Goal: Transaction & Acquisition: Purchase product/service

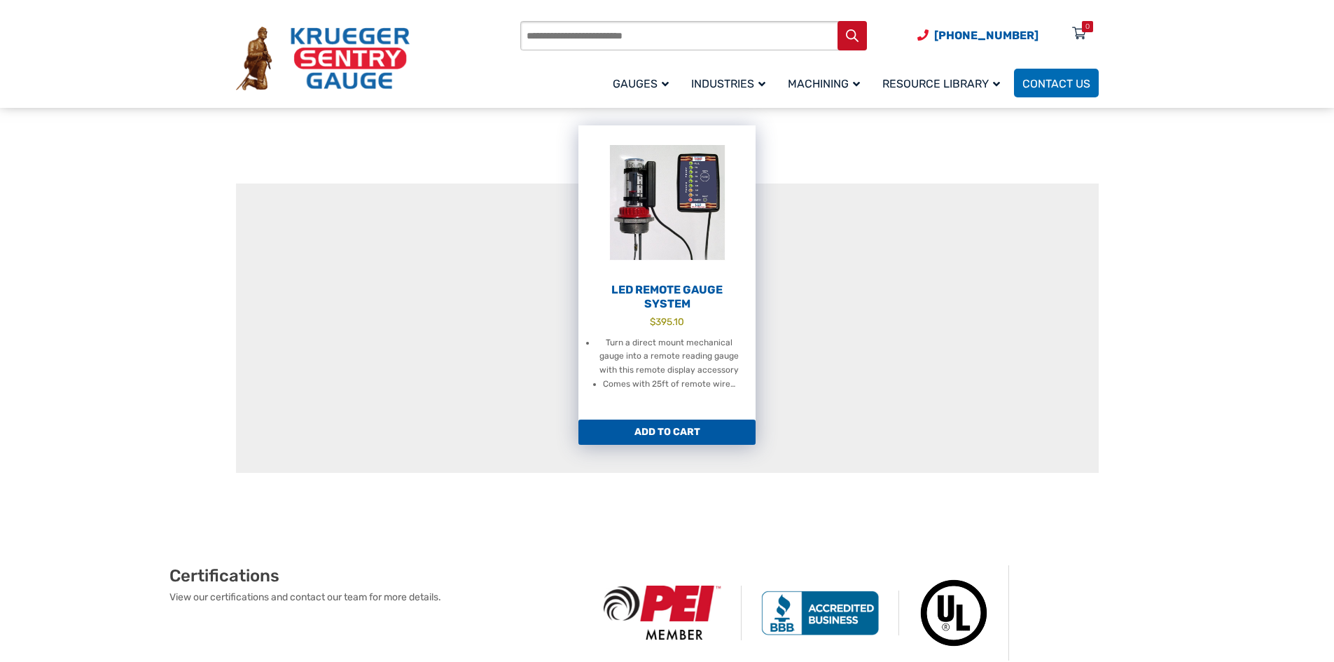
click at [643, 235] on img at bounding box center [666, 202] width 177 height 154
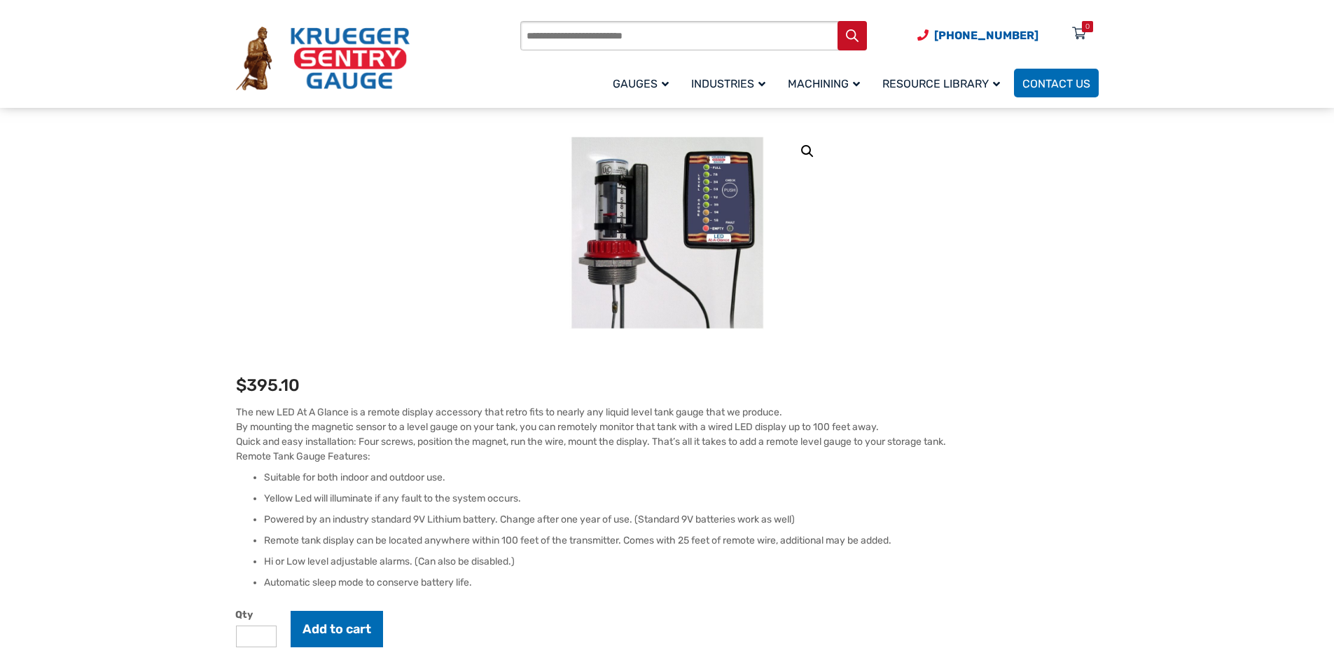
scroll to position [70, 0]
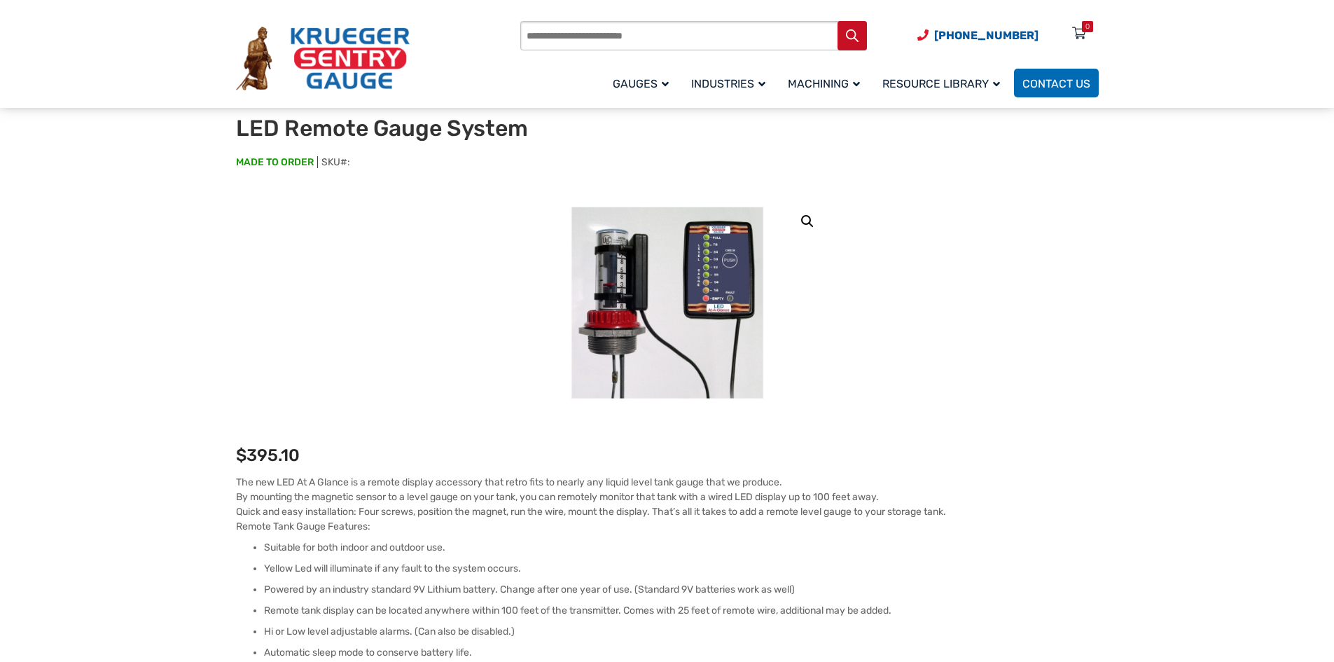
click at [886, 406] on div "🔍 LED Remote Gauge System $ 395.10 The new LED At A Glance is a remote display …" at bounding box center [667, 668] width 863 height 943
